Goal: Task Accomplishment & Management: Manage account settings

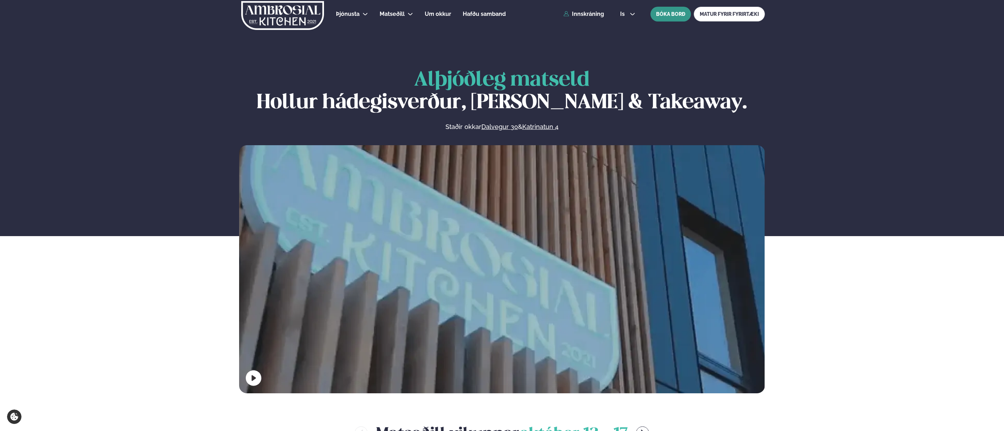
click at [665, 13] on button "BÓKA BORÐ" at bounding box center [670, 14] width 40 height 15
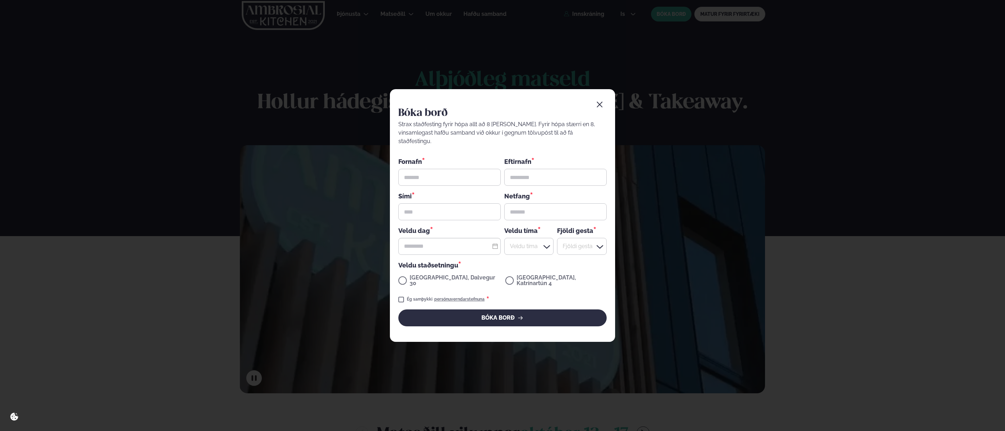
click at [600, 108] on icon "button" at bounding box center [599, 104] width 7 height 7
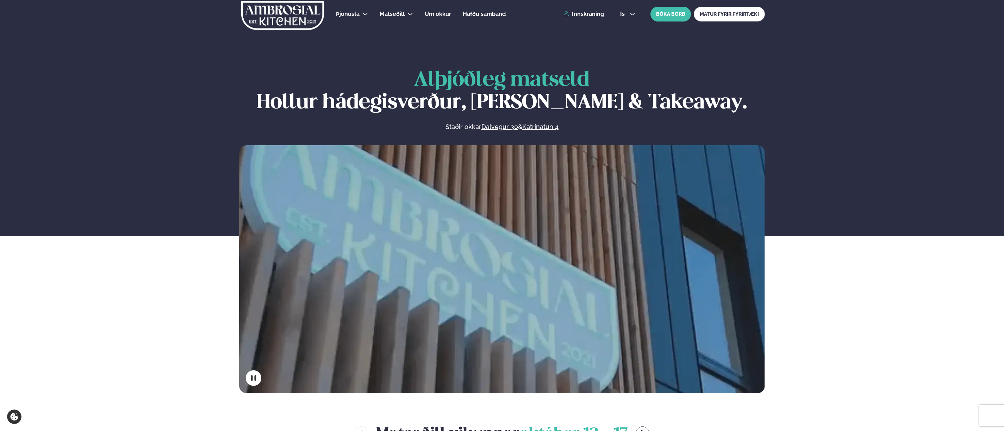
click at [590, 8] on div "Þjónusta Hádegismatur fyrir fyrirtæki Fyrirtækja veitingar Einkapartý Matseðill…" at bounding box center [502, 14] width 568 height 28
click at [584, 15] on link "Innskráning" at bounding box center [583, 14] width 40 height 6
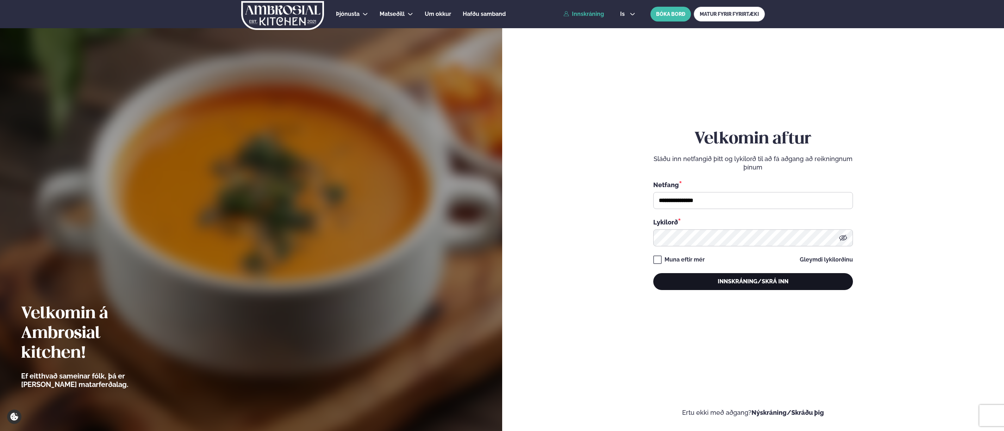
click at [699, 283] on button "Innskráning/Skrá inn" at bounding box center [753, 281] width 200 height 17
